Goal: Information Seeking & Learning: Learn about a topic

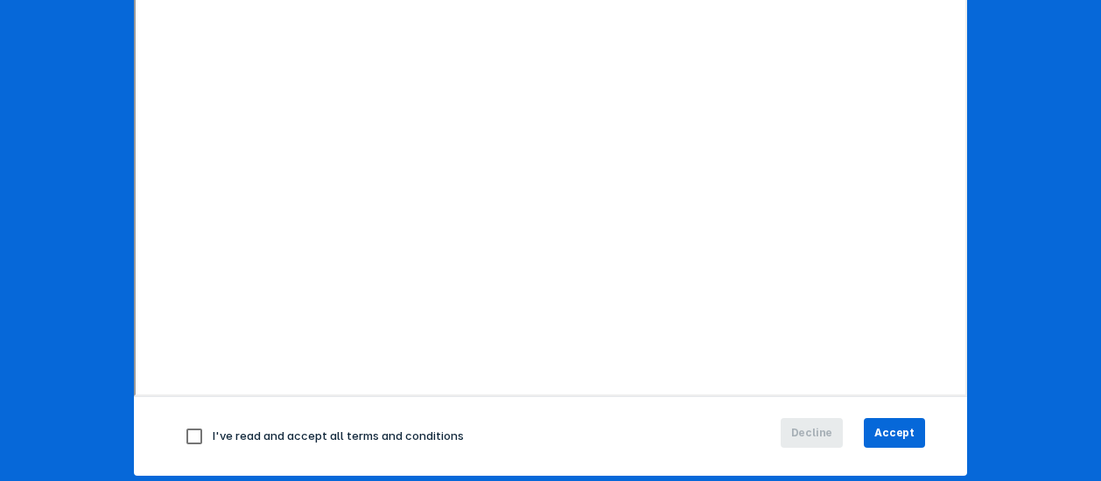
scroll to position [350, 0]
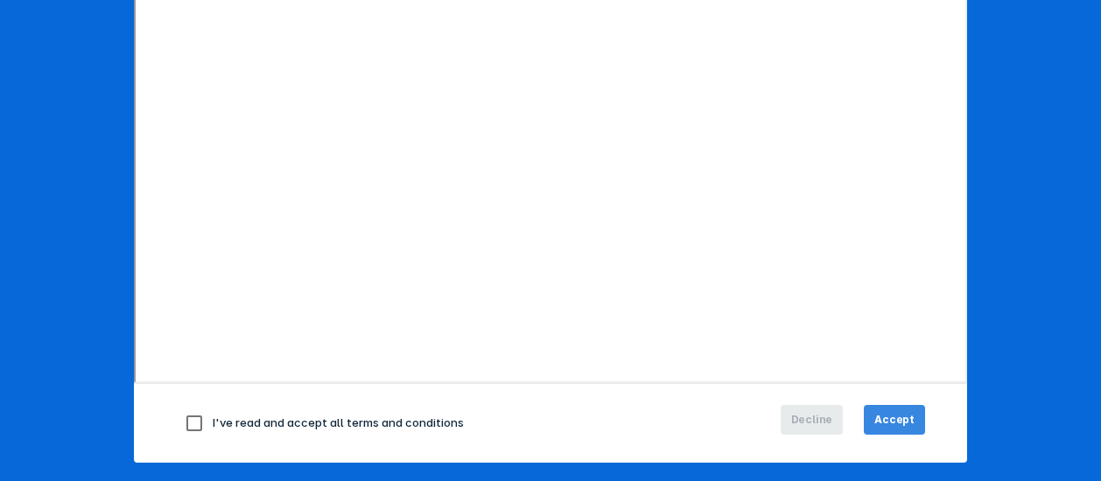
click at [882, 405] on button "Accept" at bounding box center [894, 420] width 61 height 30
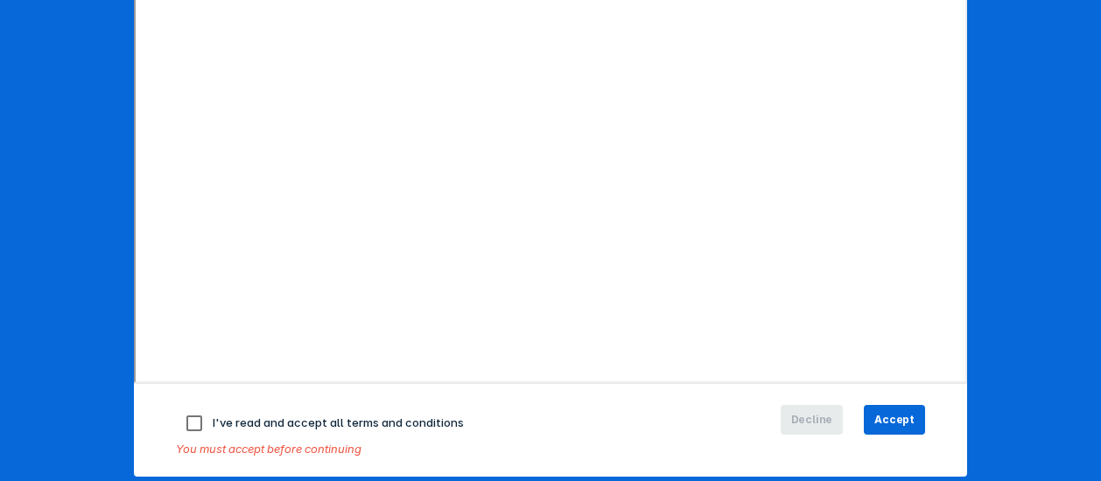
click at [189, 424] on input "checkbox" at bounding box center [194, 423] width 37 height 37
checkbox input "true"
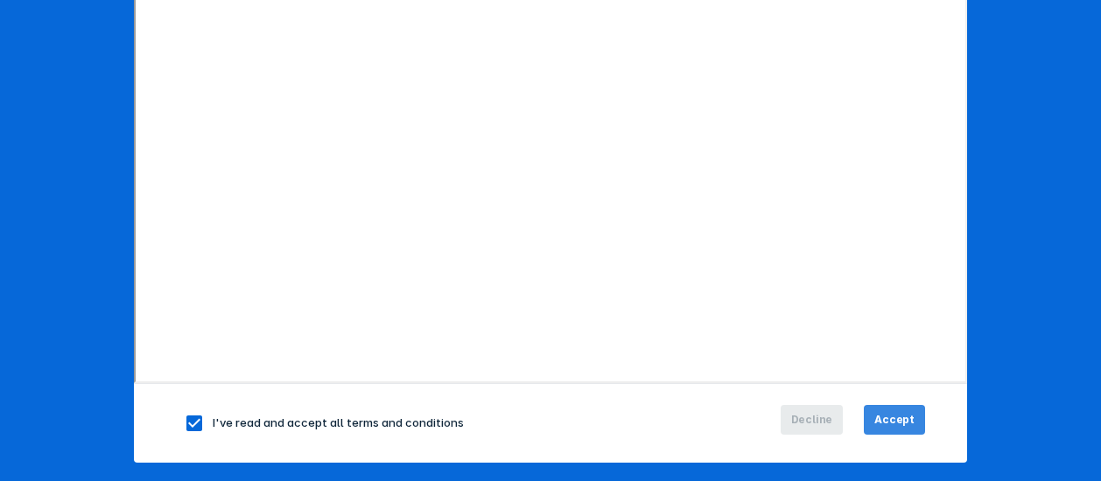
click at [890, 419] on span "Accept" at bounding box center [894, 420] width 40 height 16
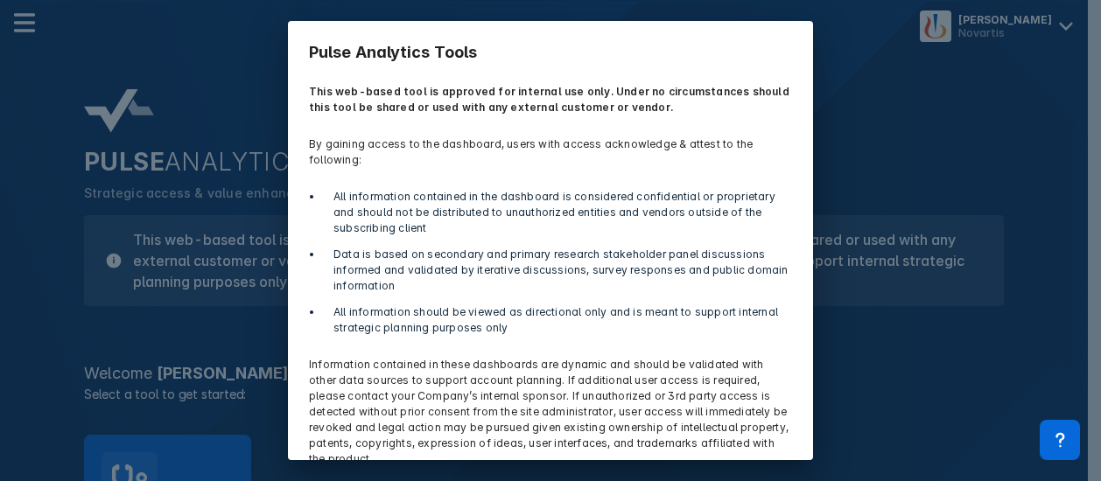
click at [691, 387] on p "Information contained in these dashboards are dynamic and should be validated w…" at bounding box center [550, 412] width 504 height 131
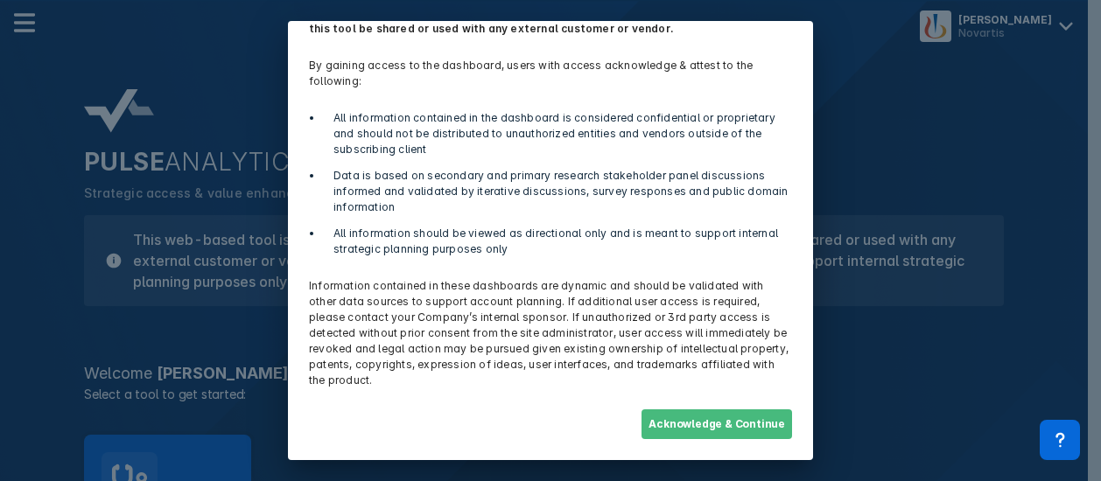
click at [698, 425] on button "Acknowledge & Continue" at bounding box center [717, 425] width 151 height 30
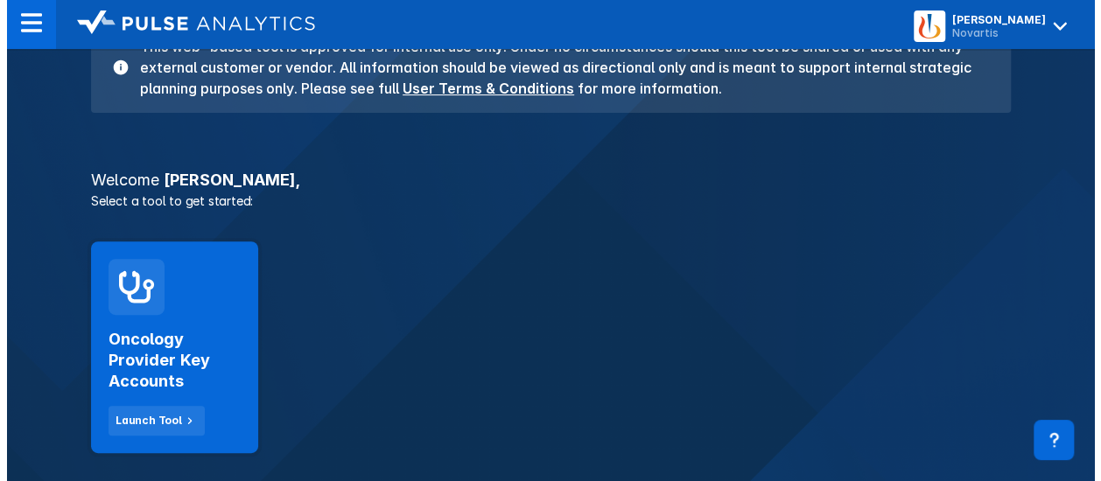
scroll to position [194, 0]
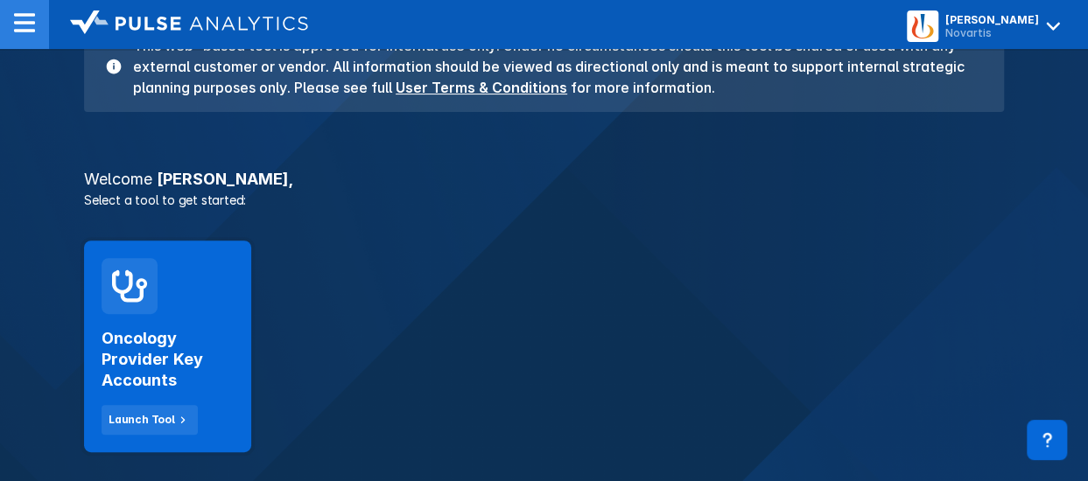
click at [14, 25] on img at bounding box center [24, 22] width 21 height 21
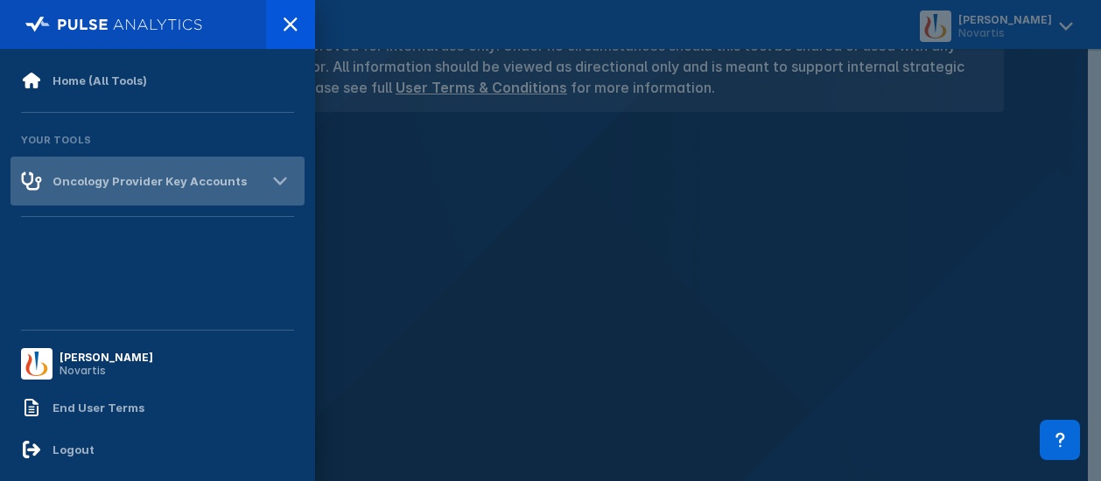
click at [253, 182] on div "Oncology Provider Key Accounts" at bounding box center [158, 181] width 294 height 49
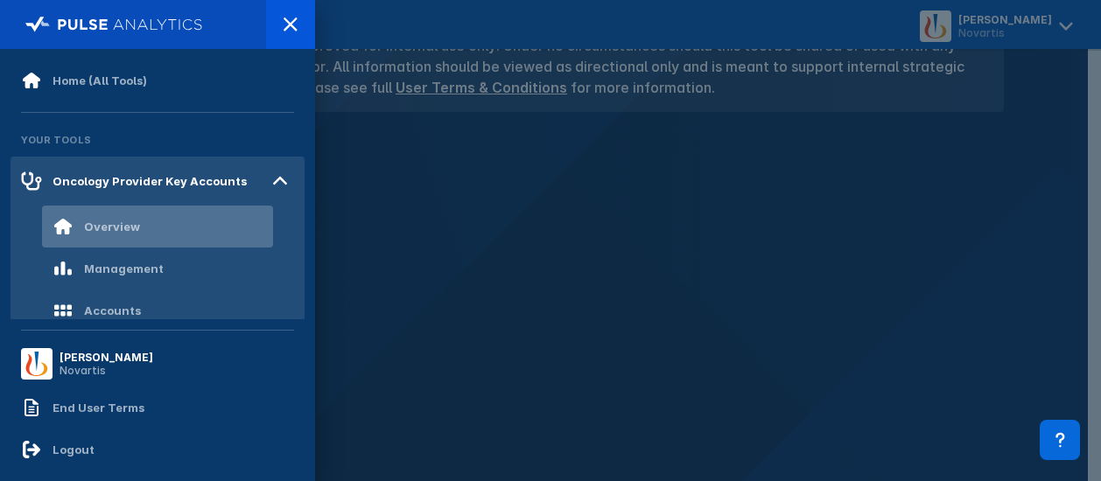
click at [166, 215] on div "Overview" at bounding box center [157, 227] width 231 height 42
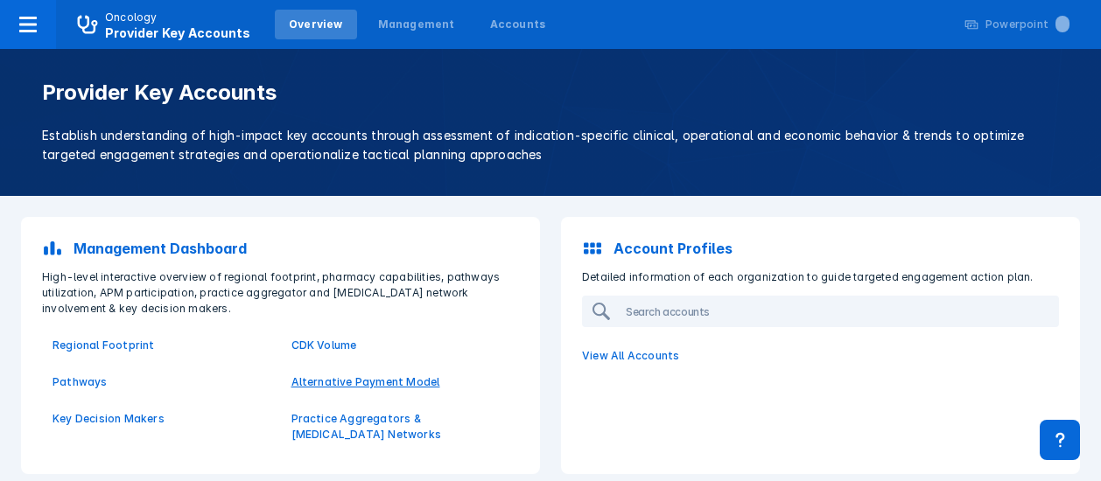
click at [310, 384] on p "Alternative Payment Model" at bounding box center [400, 383] width 218 height 16
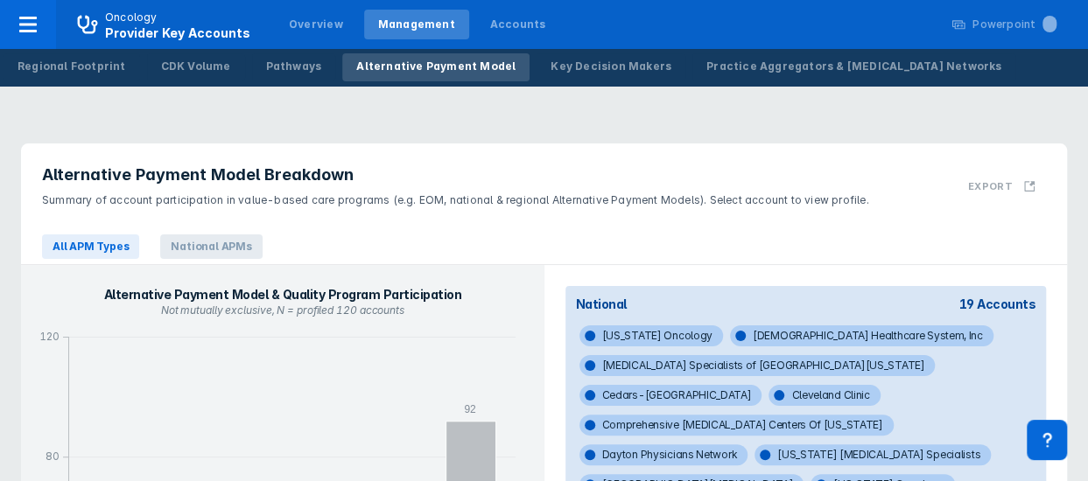
click at [222, 249] on span "National APMs" at bounding box center [211, 247] width 102 height 25
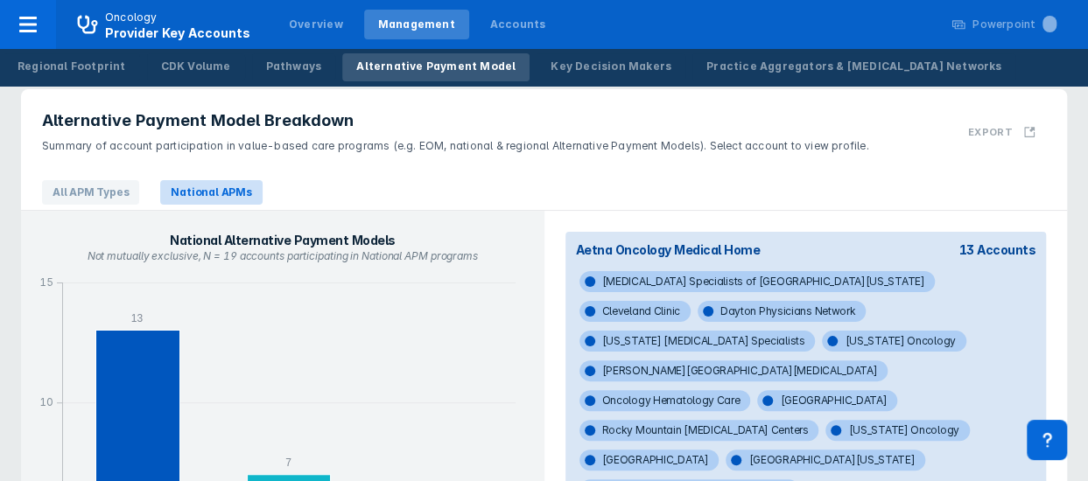
scroll to position [53, 0]
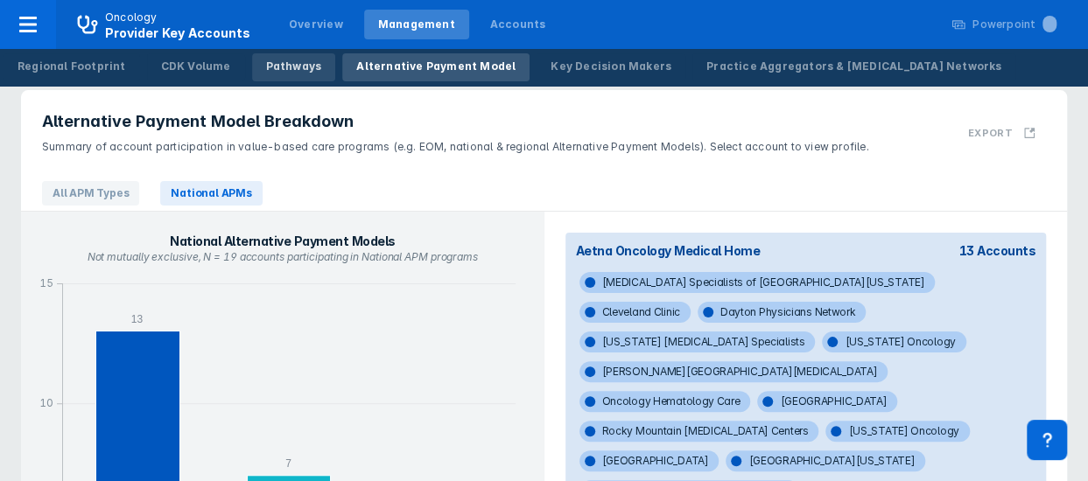
click at [293, 61] on div "Pathways" at bounding box center [294, 67] width 56 height 16
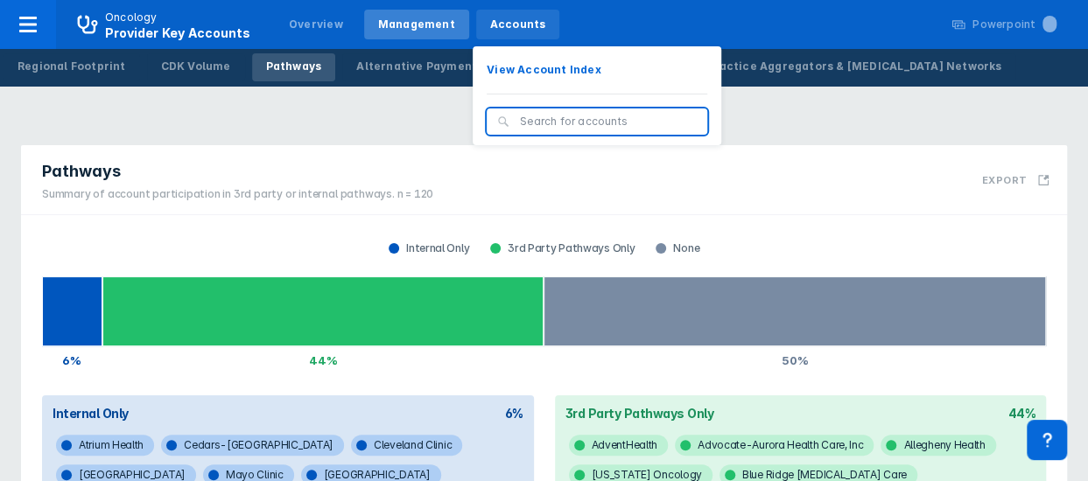
click at [490, 27] on div "Accounts" at bounding box center [518, 25] width 56 height 16
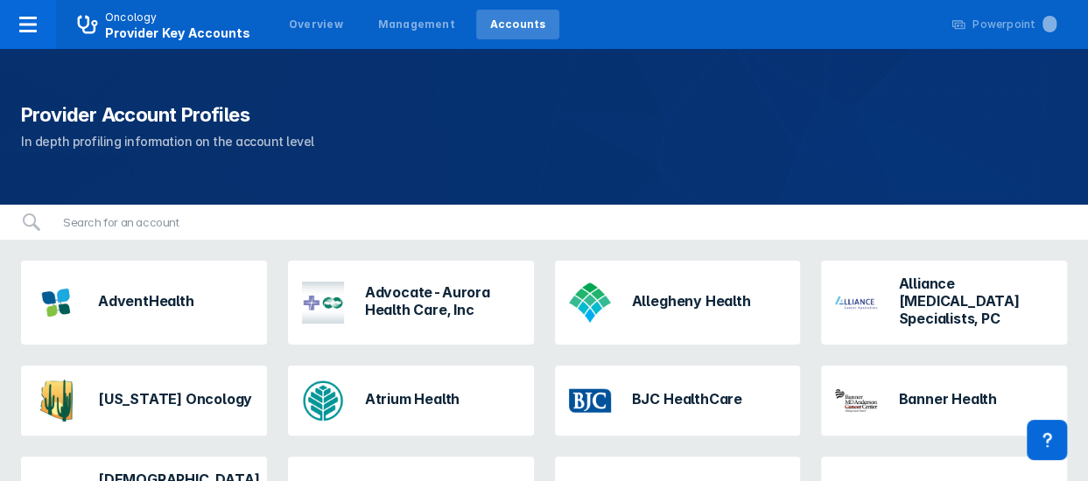
click at [296, 188] on div "Provider Account Profiles In depth profiling information on the account level" at bounding box center [544, 127] width 1088 height 156
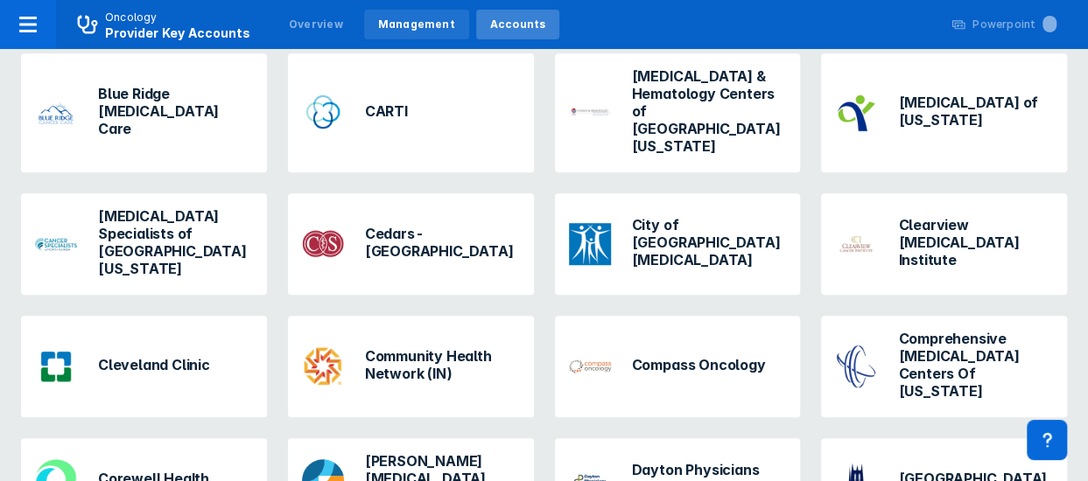
scroll to position [510, 0]
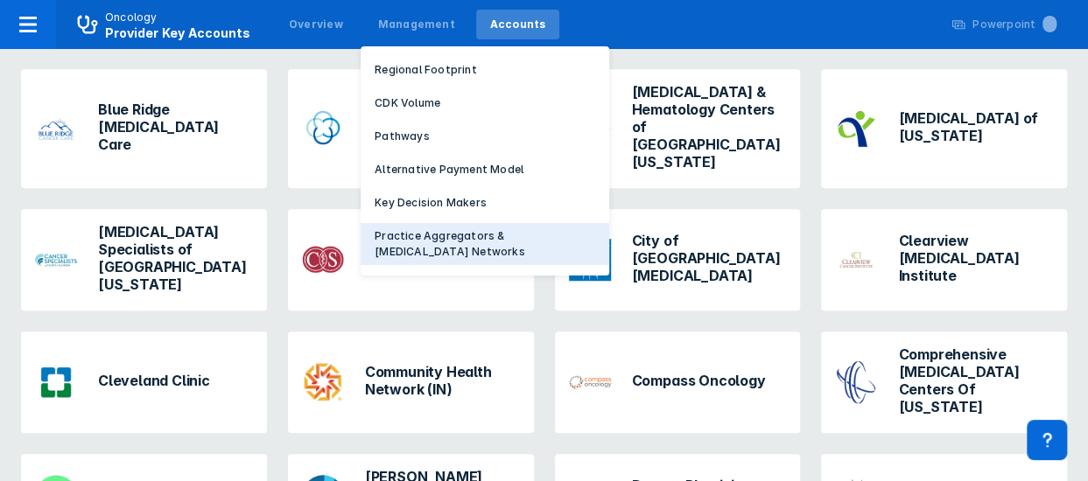
click at [391, 237] on p "Practice Aggregators & Cancer Networks" at bounding box center [485, 244] width 221 height 32
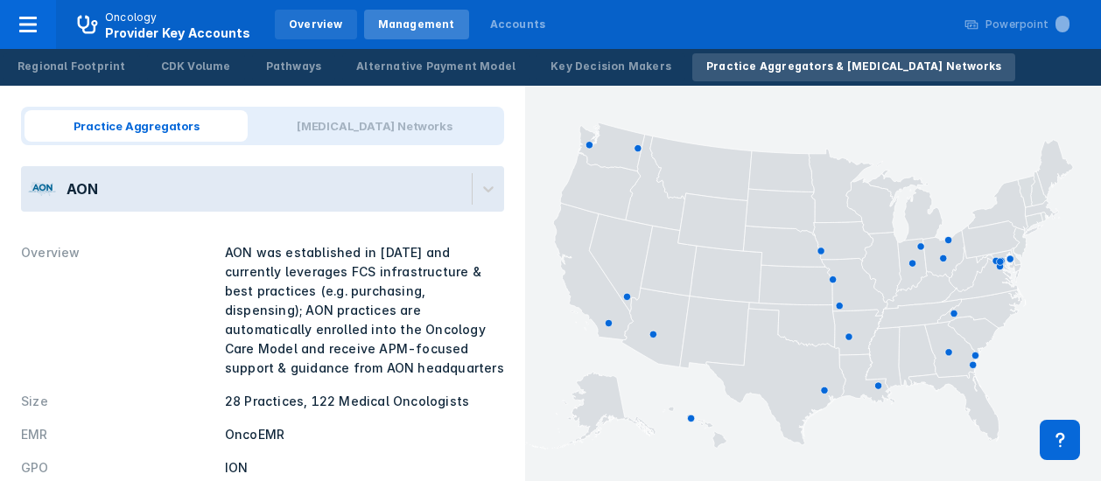
click at [302, 23] on div "Overview" at bounding box center [316, 25] width 54 height 16
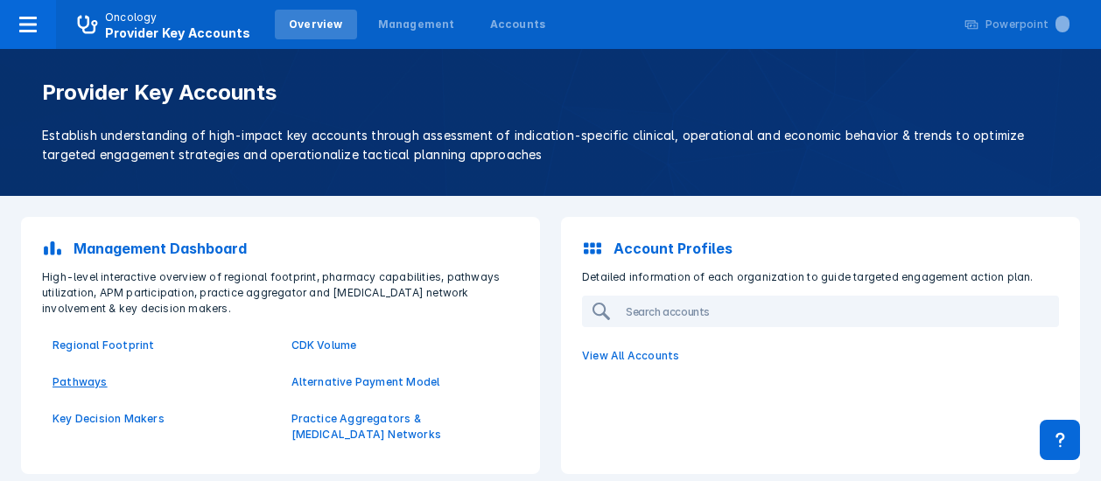
click at [75, 381] on p "Pathways" at bounding box center [162, 383] width 218 height 16
